Goal: Go to known website: Go to known website

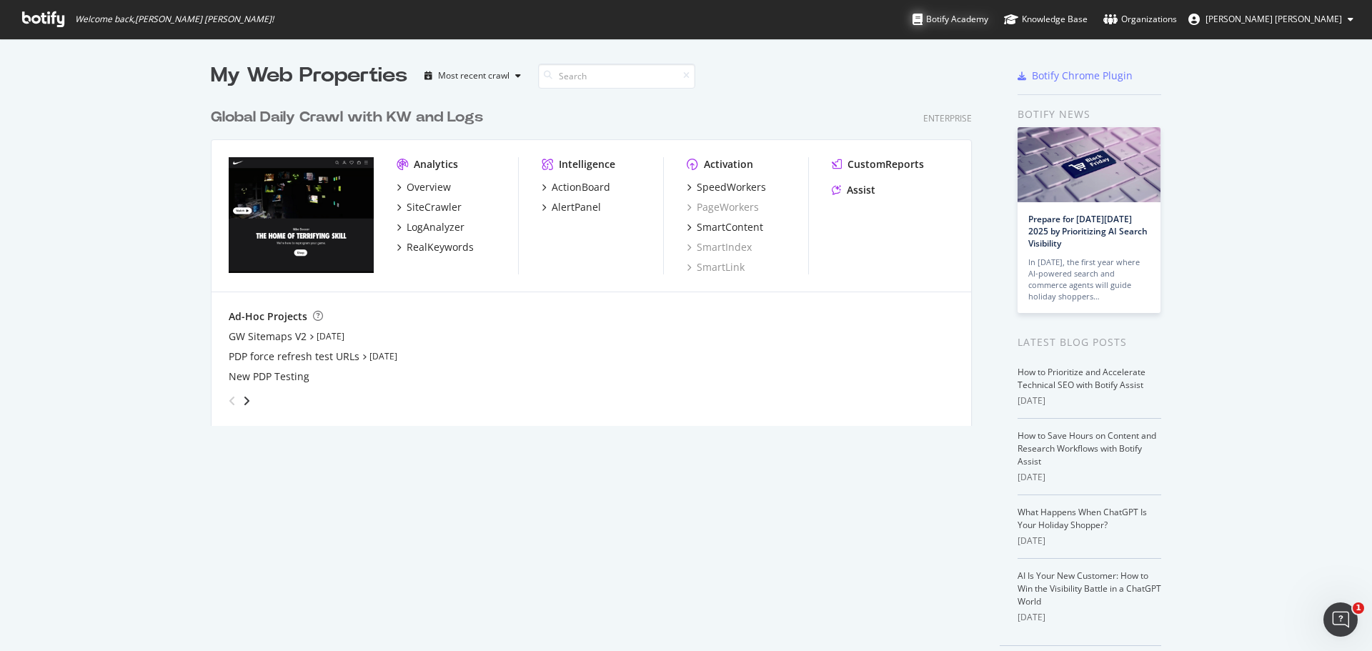
click at [942, 12] on div "Botify Academy" at bounding box center [950, 19] width 76 height 14
